Goal: Navigation & Orientation: Go to known website

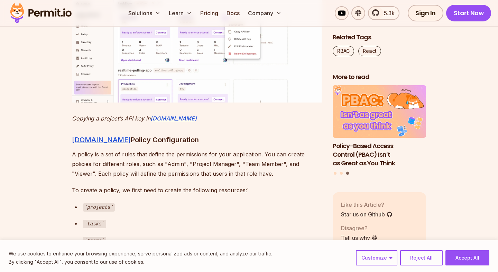
scroll to position [2572, 0]
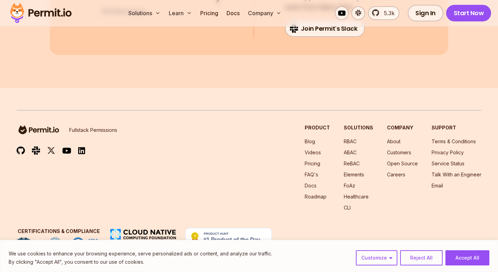
scroll to position [8610, 0]
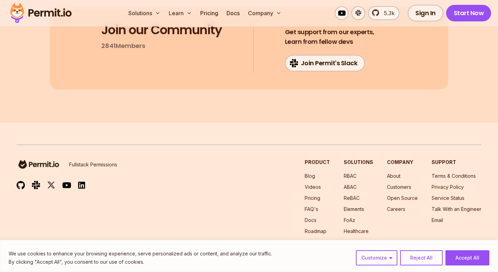
scroll to position [3735, 0]
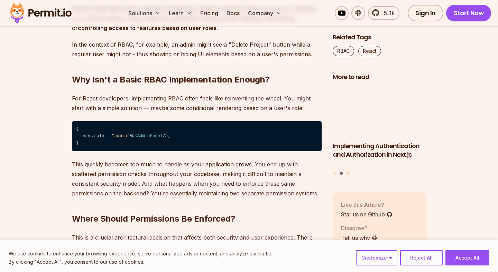
scroll to position [6494, 0]
